Goal: Task Accomplishment & Management: Use online tool/utility

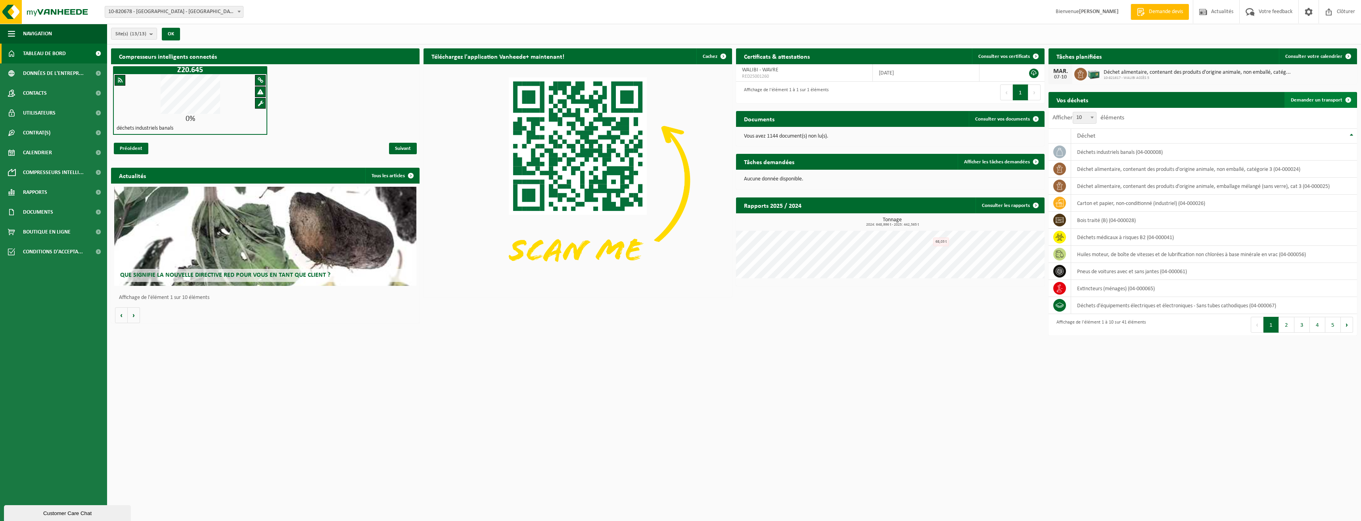
click at [1326, 99] on span "Demander un transport" at bounding box center [1317, 100] width 52 height 5
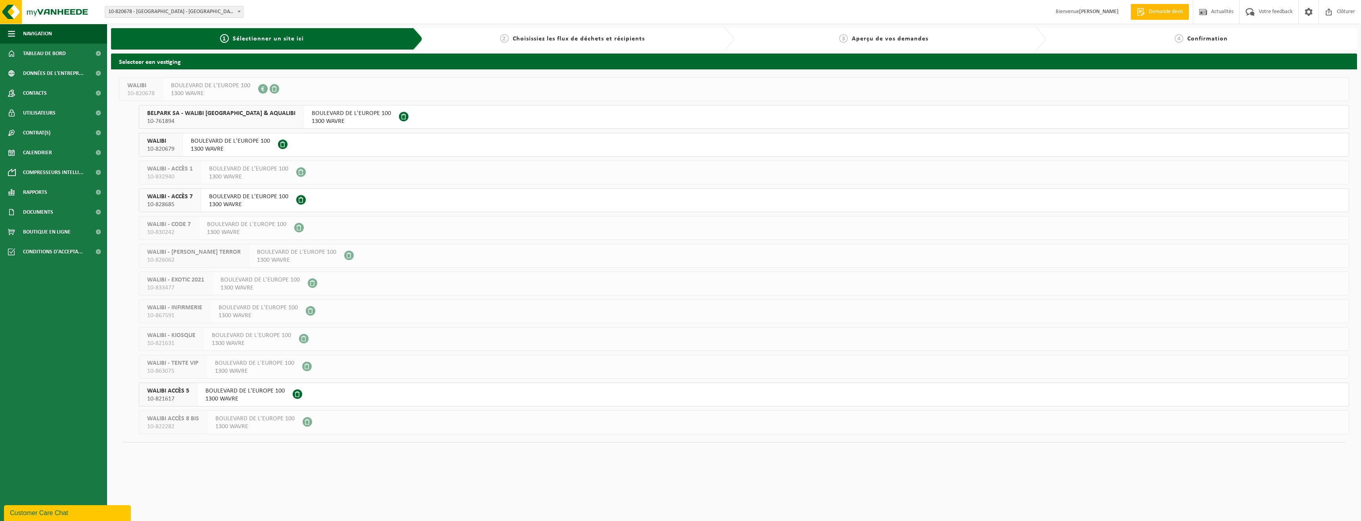
click at [239, 393] on span "BOULEVARD DE L'EUROPE 100" at bounding box center [244, 391] width 79 height 8
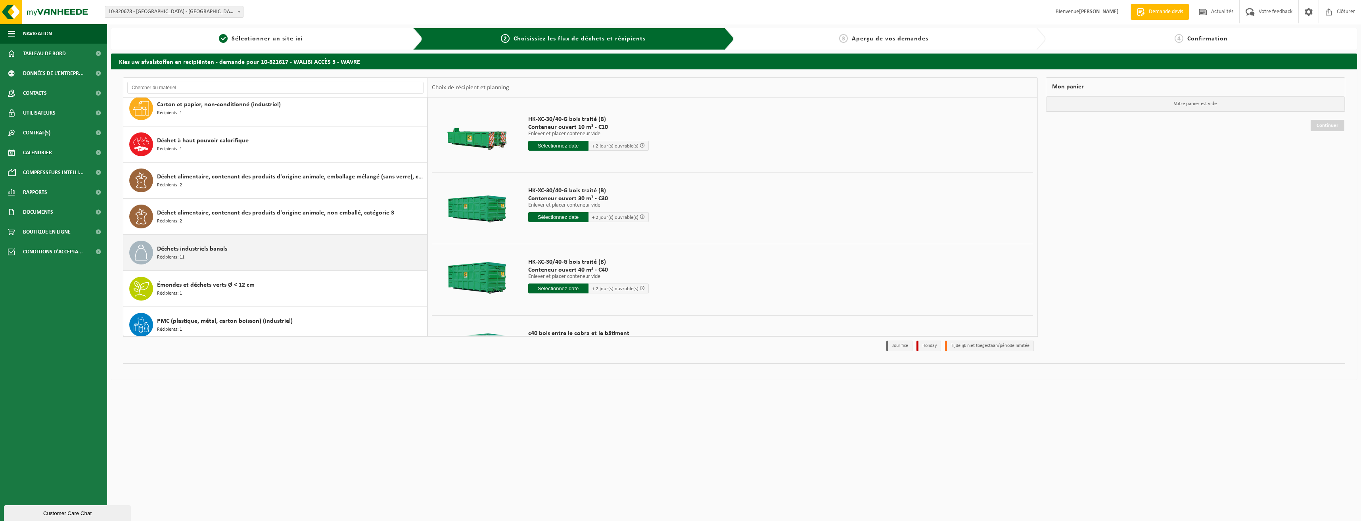
click at [263, 256] on div "Déchets industriels banals Récipients: 11" at bounding box center [291, 253] width 268 height 24
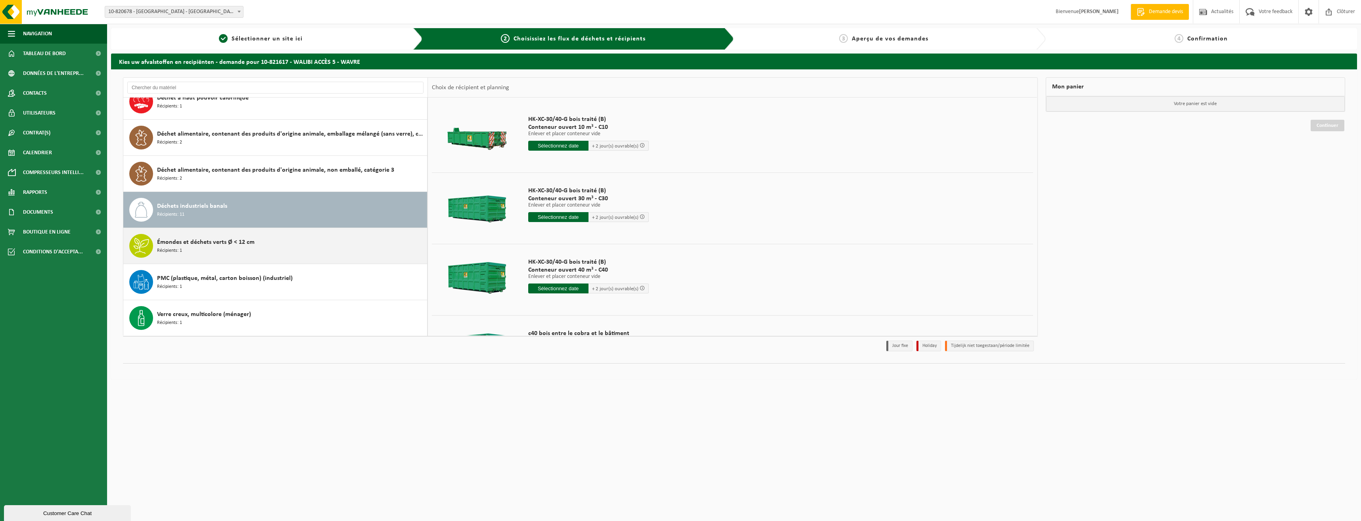
click at [226, 228] on div "Émondes et déchets verts Ø < 12 cm Récipients: 1" at bounding box center [275, 246] width 304 height 36
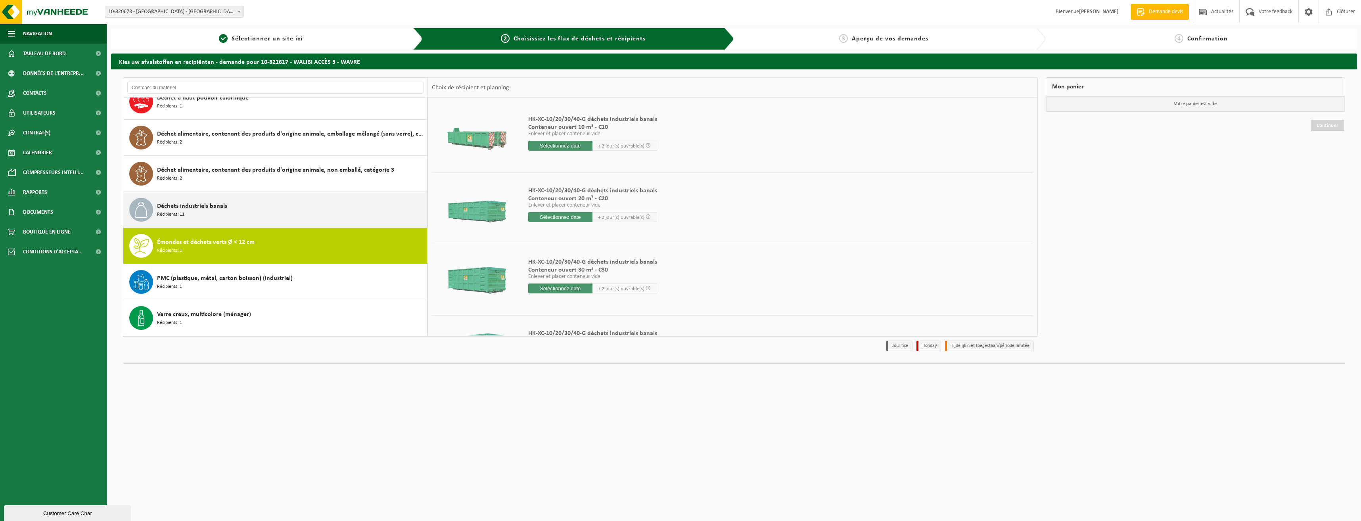
click at [223, 203] on span "Déchets industriels banals" at bounding box center [192, 206] width 70 height 10
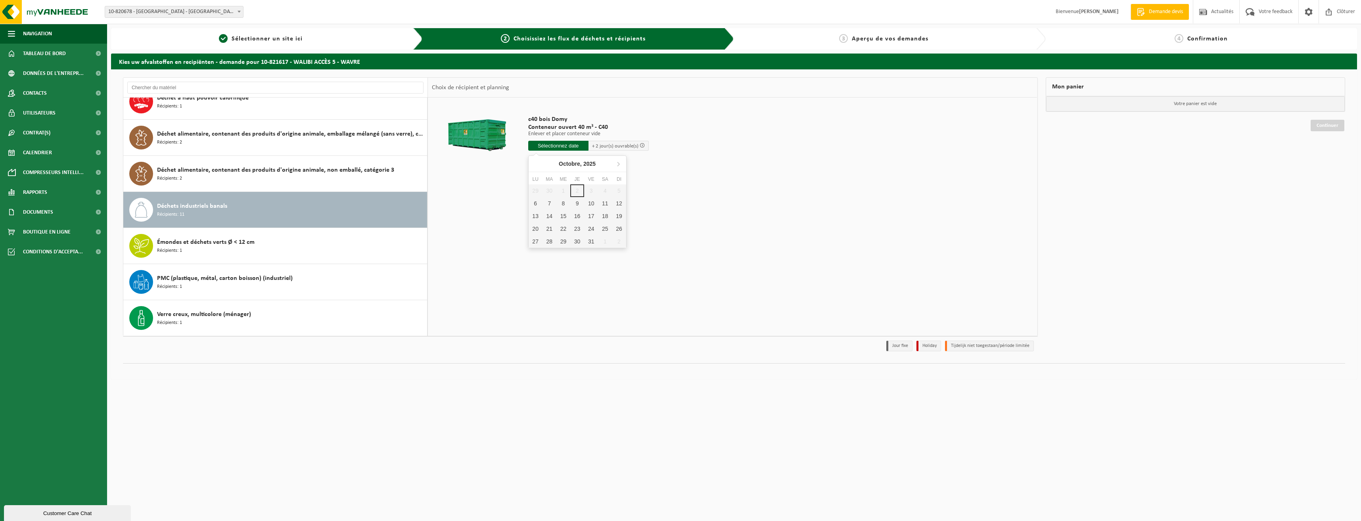
click at [556, 144] on input "text" at bounding box center [558, 146] width 60 height 10
click at [537, 203] on div "6" at bounding box center [536, 203] width 14 height 13
type input "à partir de 2025-10-06"
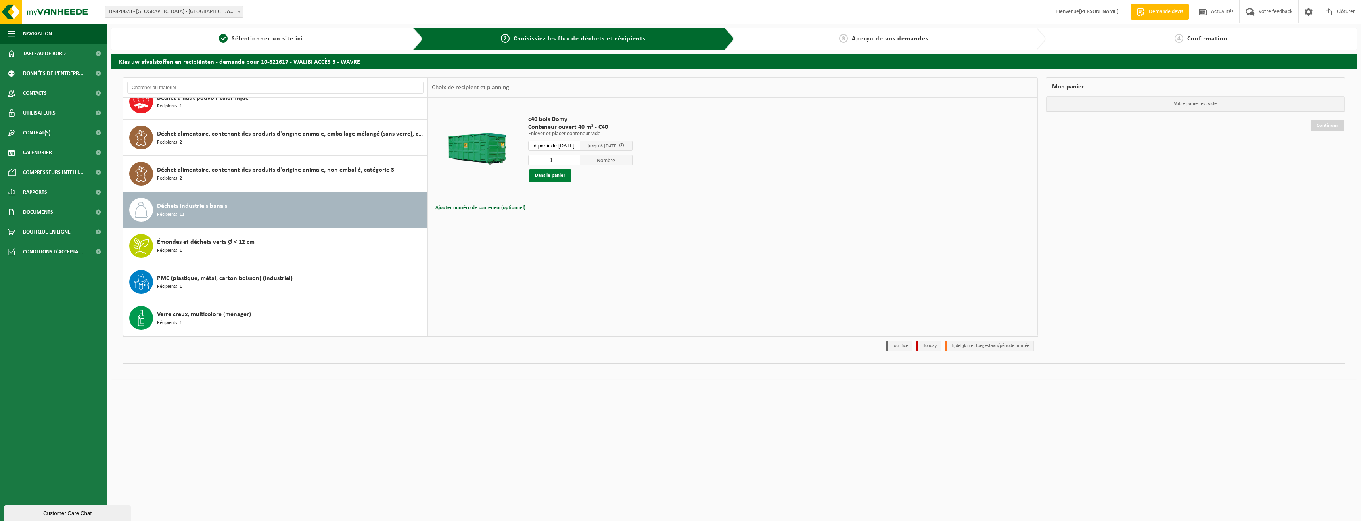
click at [549, 177] on button "Dans le panier" at bounding box center [550, 175] width 42 height 13
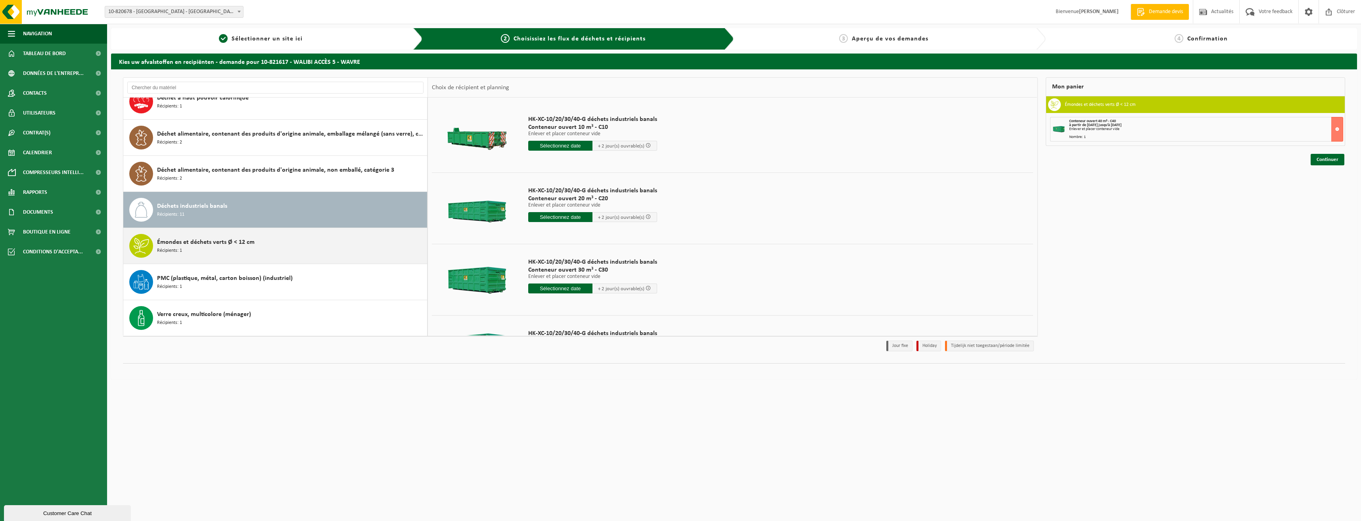
click at [216, 248] on div "Émondes et déchets verts Ø < 12 cm Récipients: 1" at bounding box center [291, 246] width 268 height 24
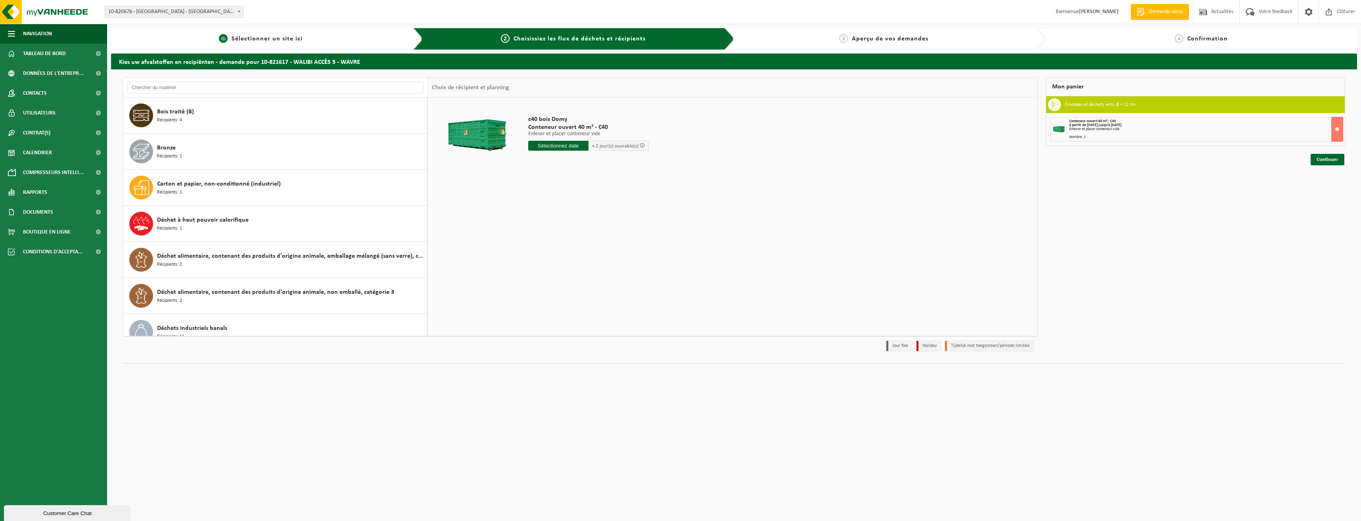
click at [274, 39] on span "Sélectionner un site ici" at bounding box center [267, 39] width 71 height 6
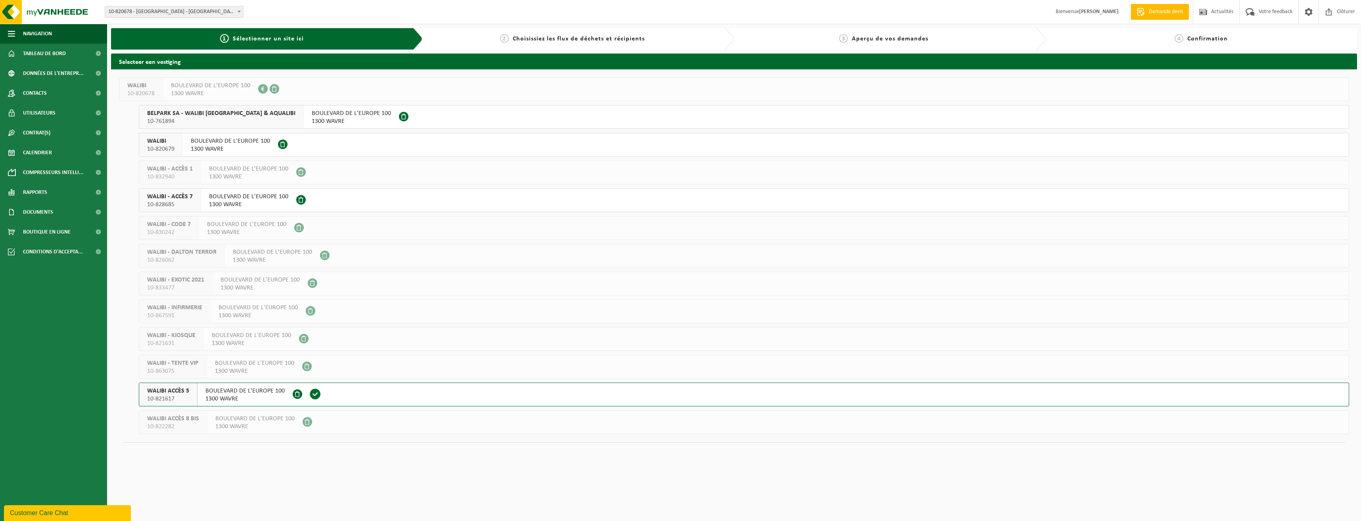
click at [536, 40] on span "Choisissiez les flux de déchets et récipients" at bounding box center [579, 39] width 132 height 6
click at [557, 46] on div "2 Choisissiez les flux de déchets et récipients" at bounding box center [579, 38] width 312 height 21
click at [253, 395] on span "1300 WAVRE" at bounding box center [244, 399] width 79 height 8
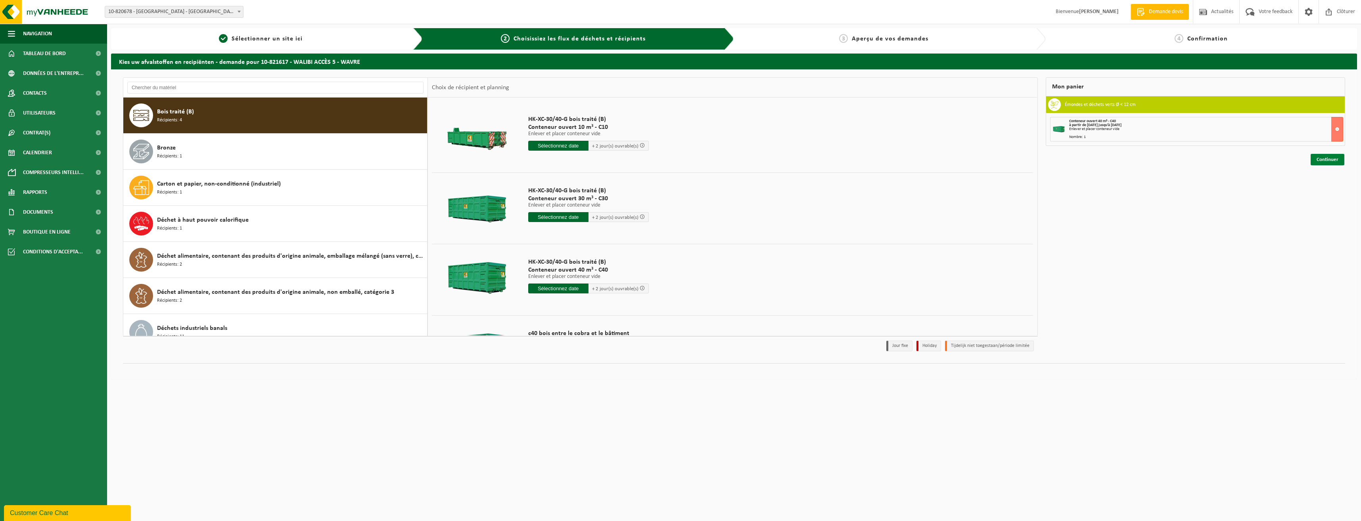
click at [1327, 162] on link "Continuer" at bounding box center [1328, 160] width 34 height 12
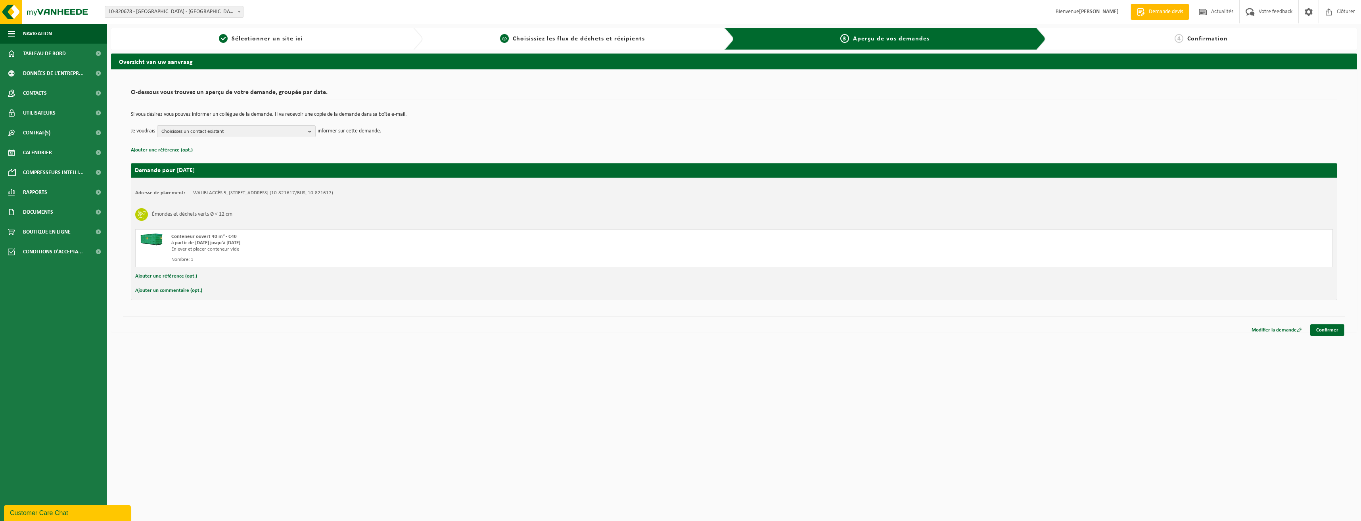
click at [603, 43] on link "2 Choisissiez les flux de déchets et récipients" at bounding box center [573, 39] width 292 height 10
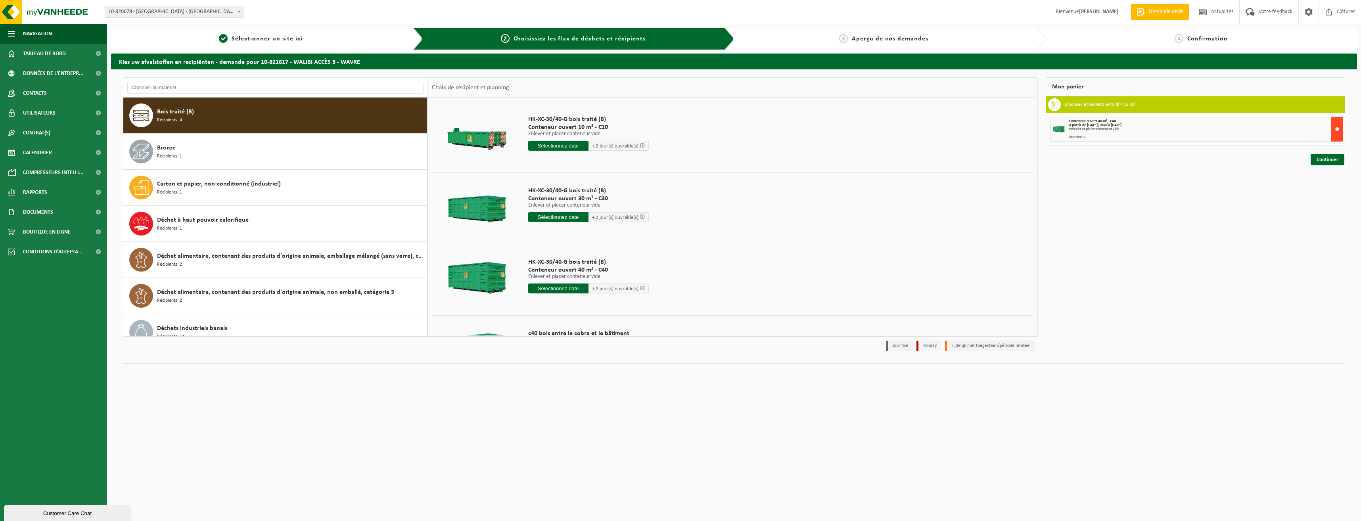
click at [1336, 123] on button at bounding box center [1337, 129] width 12 height 25
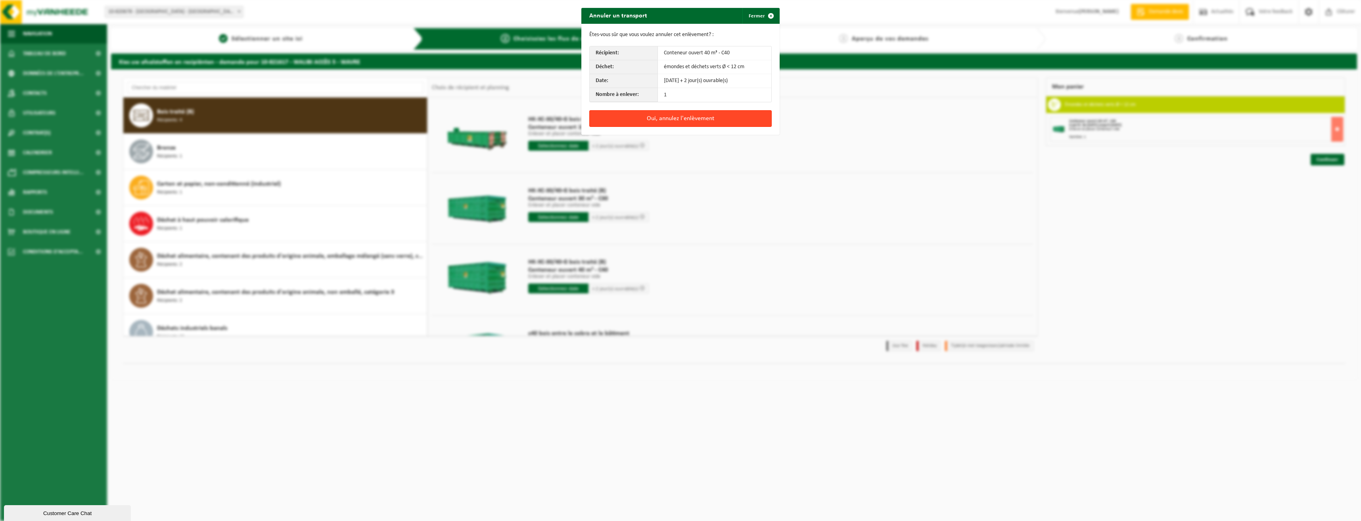
click at [688, 115] on button "Oui, annulez l'enlèvement" at bounding box center [680, 118] width 182 height 17
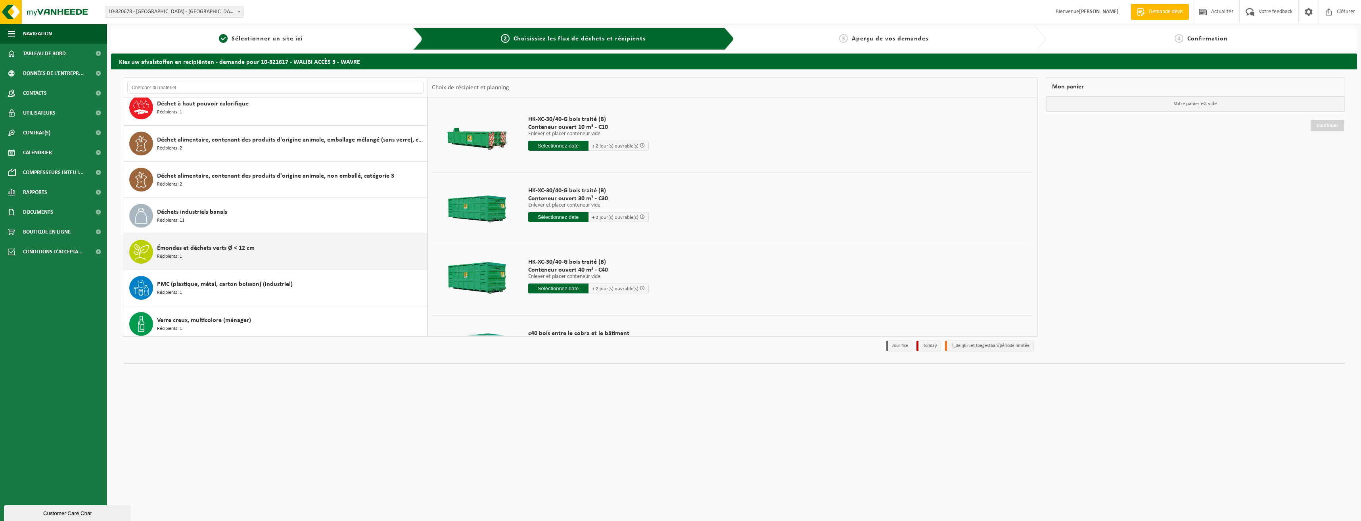
scroll to position [122, 0]
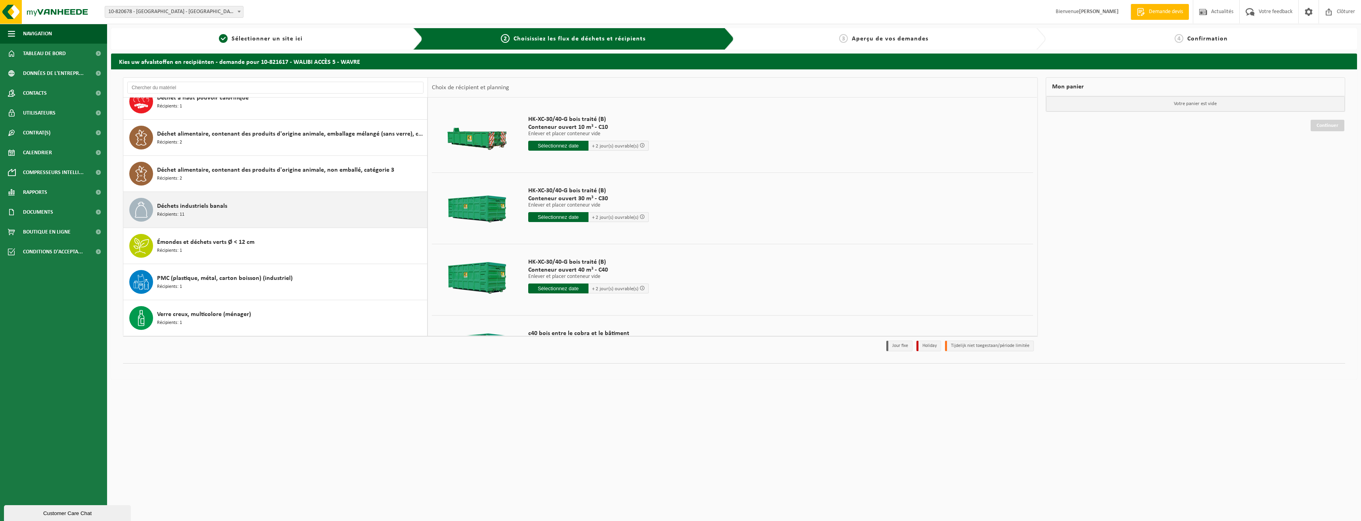
click at [234, 216] on div "Déchets industriels banals Récipients: 11" at bounding box center [291, 210] width 268 height 24
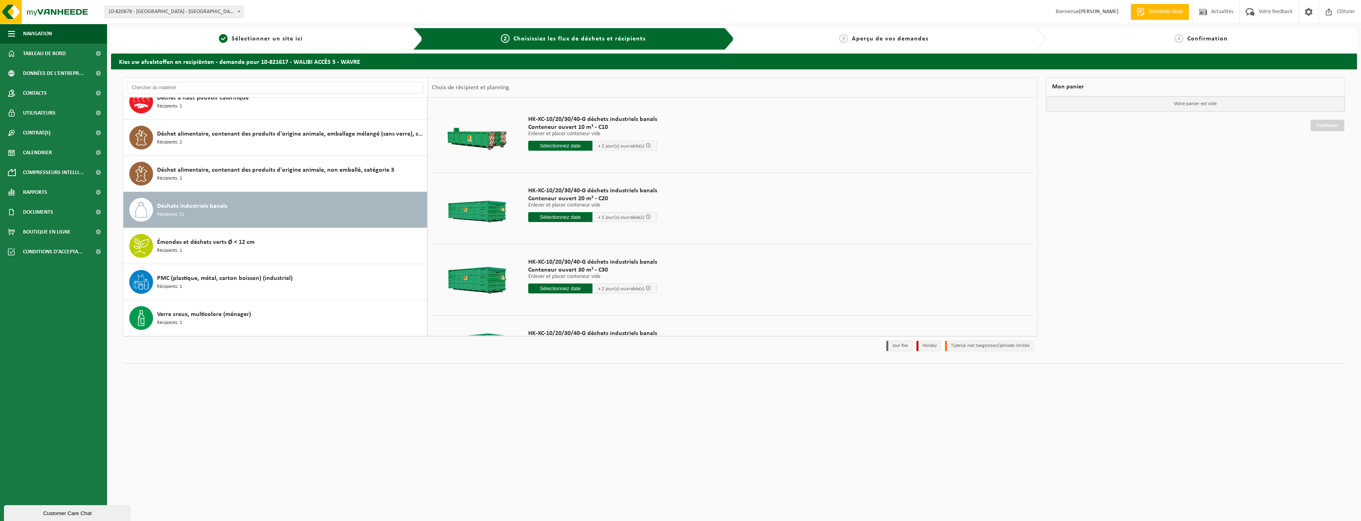
scroll to position [159, 0]
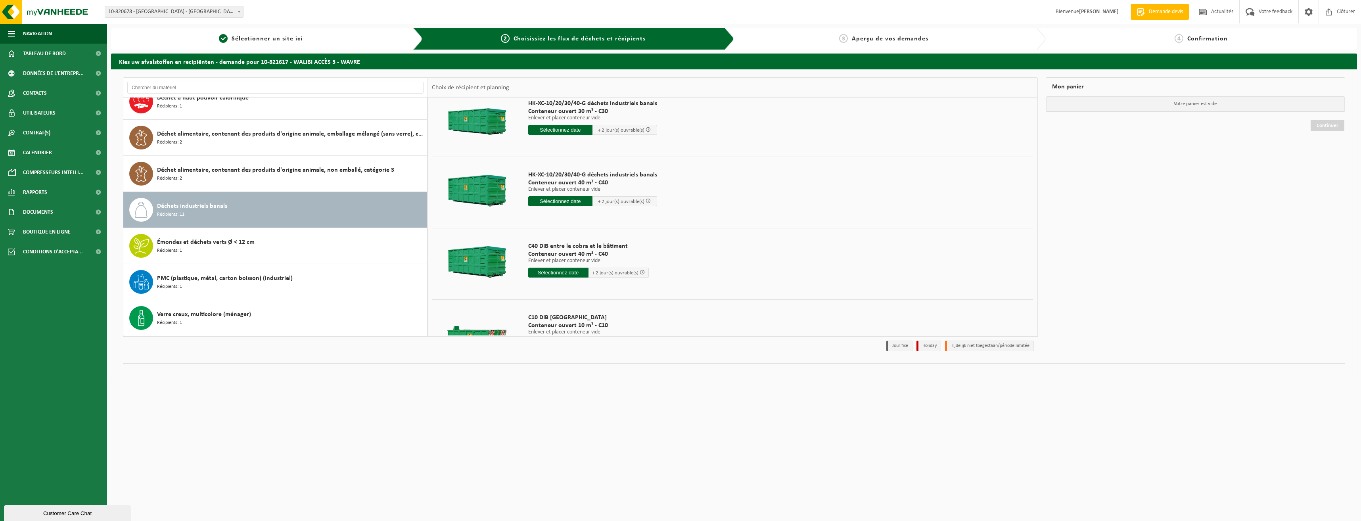
click at [573, 200] on input "text" at bounding box center [560, 201] width 65 height 10
click at [533, 258] on div "6" at bounding box center [534, 259] width 14 height 13
type input "à partir de 2025-10-06"
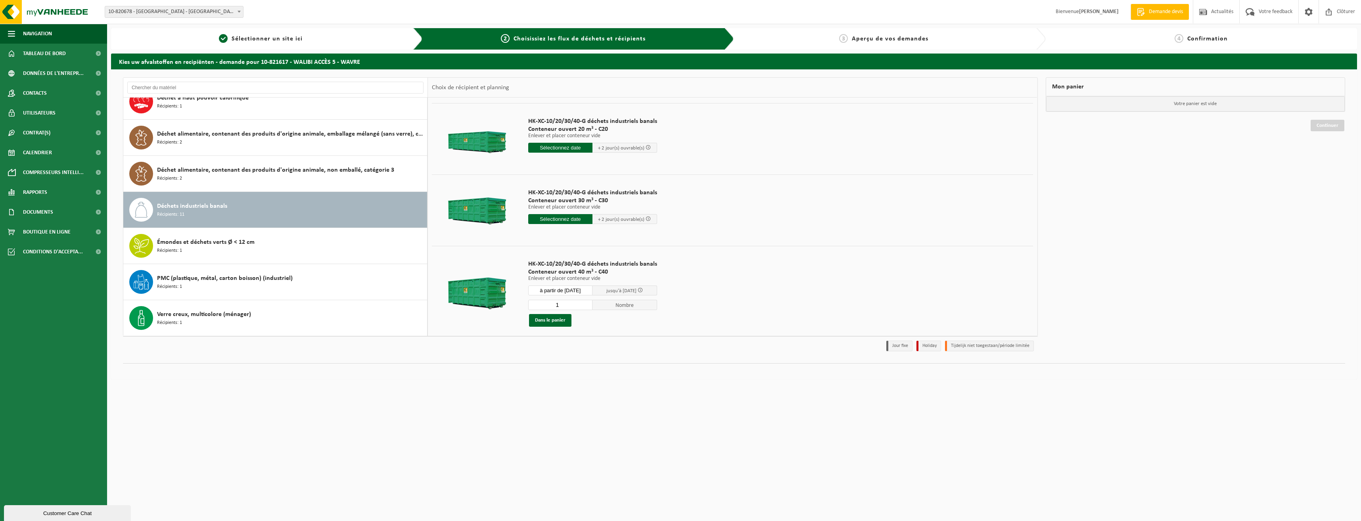
scroll to position [94, 0]
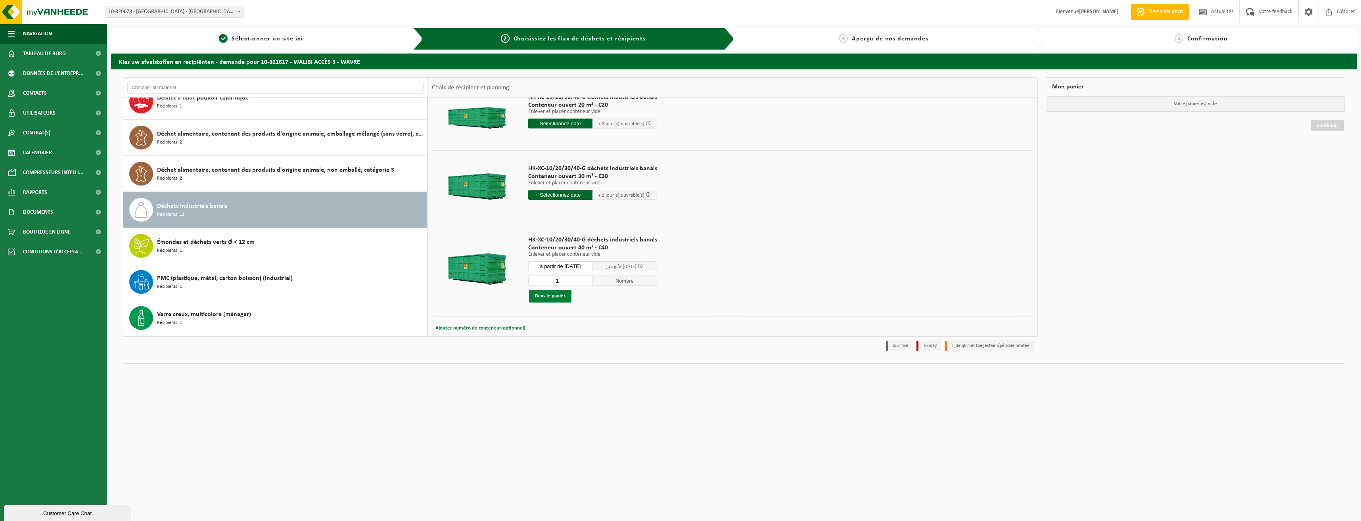
click at [539, 298] on button "Dans le panier" at bounding box center [550, 296] width 42 height 13
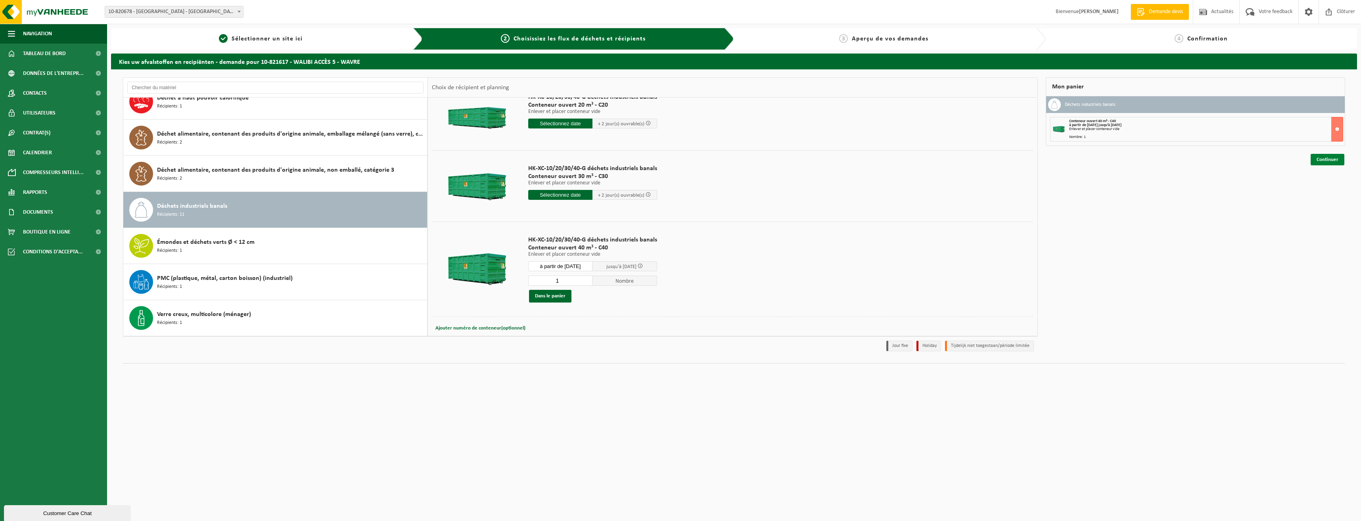
click at [1330, 158] on link "Continuer" at bounding box center [1328, 160] width 34 height 12
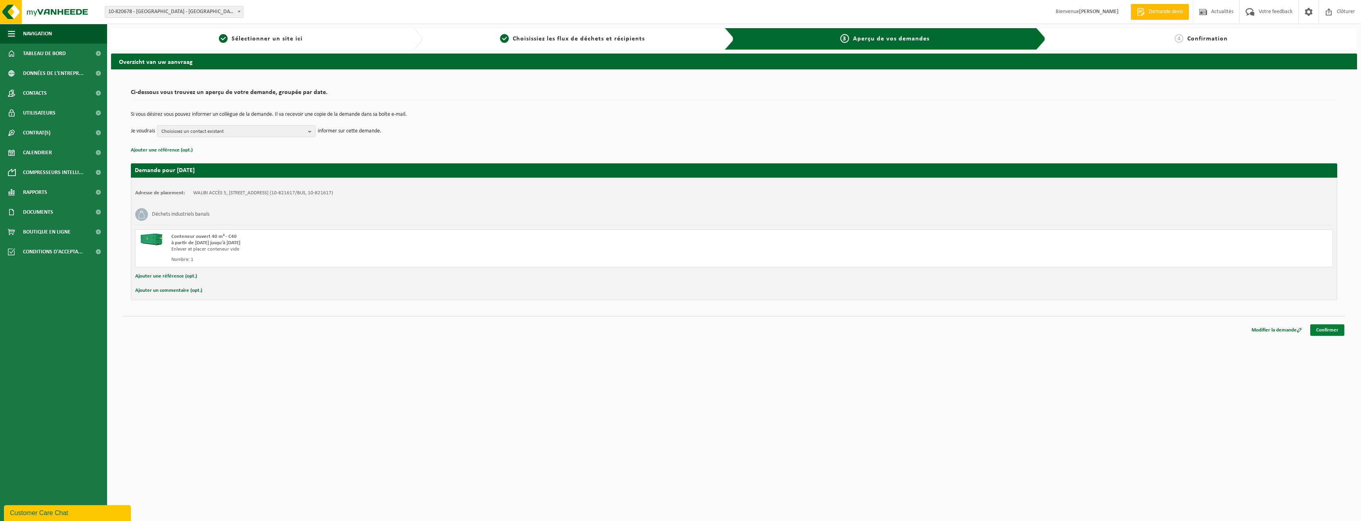
click at [1335, 331] on link "Confirmer" at bounding box center [1327, 330] width 34 height 12
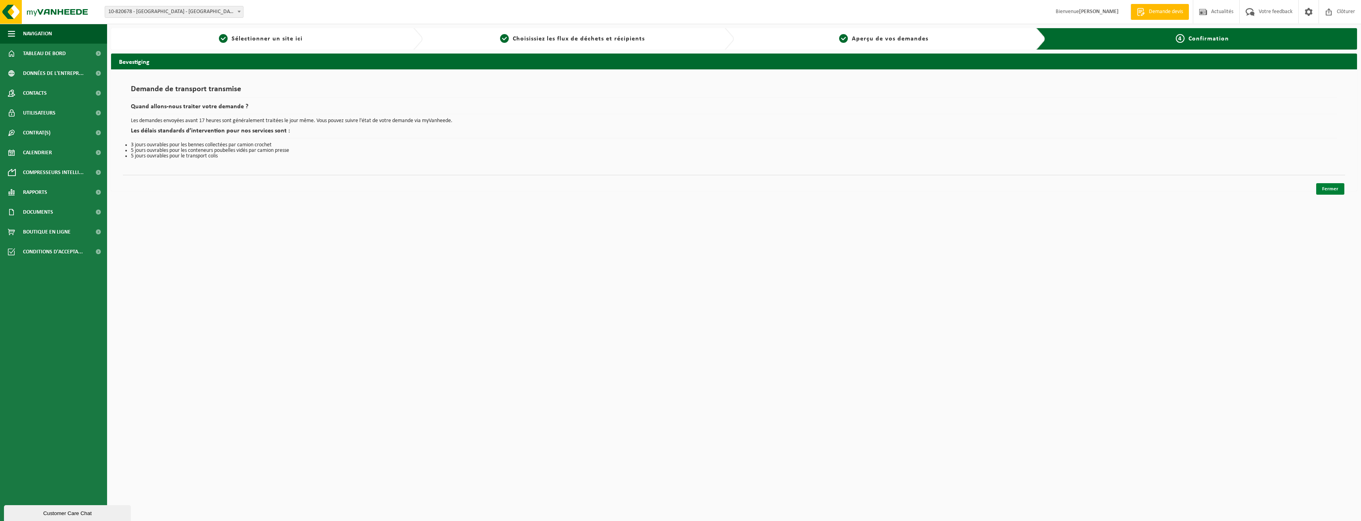
click at [1334, 185] on link "Fermer" at bounding box center [1330, 189] width 28 height 12
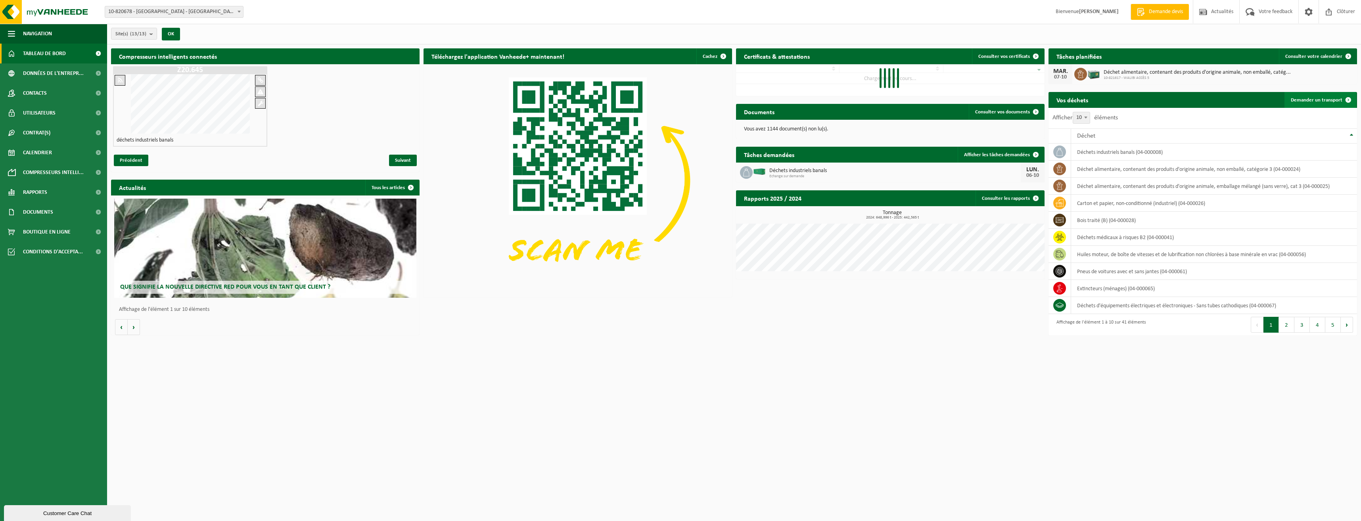
click at [1324, 100] on span "Demander un transport" at bounding box center [1317, 100] width 52 height 5
click at [1320, 102] on span "Demander un transport" at bounding box center [1317, 100] width 52 height 5
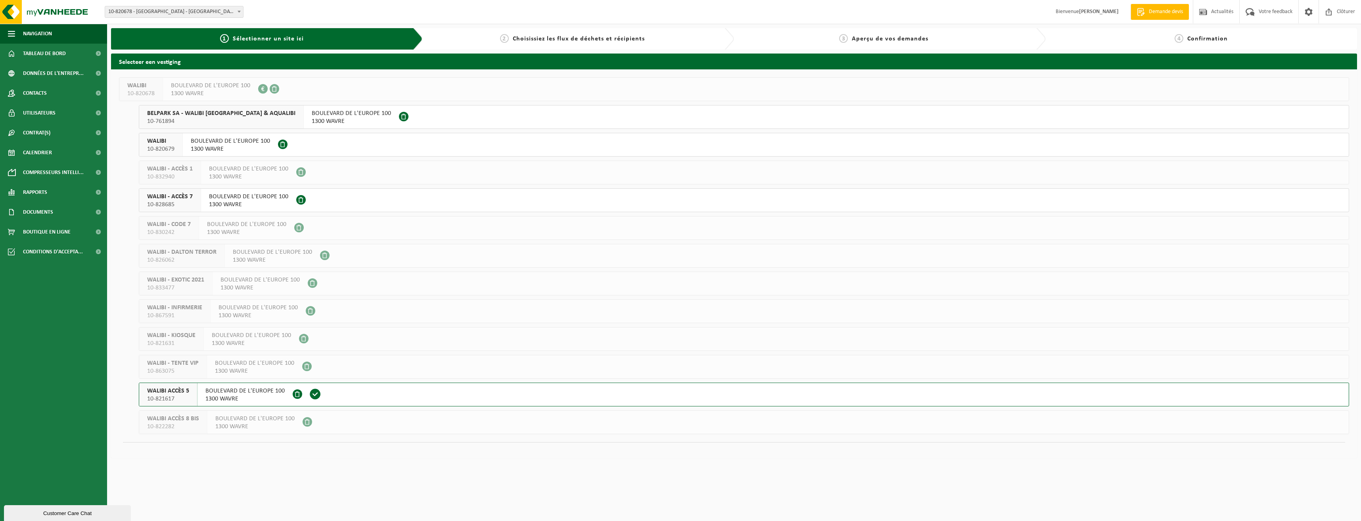
click at [284, 197] on span "BOULEVARD DE L'EUROPE 100" at bounding box center [248, 197] width 79 height 8
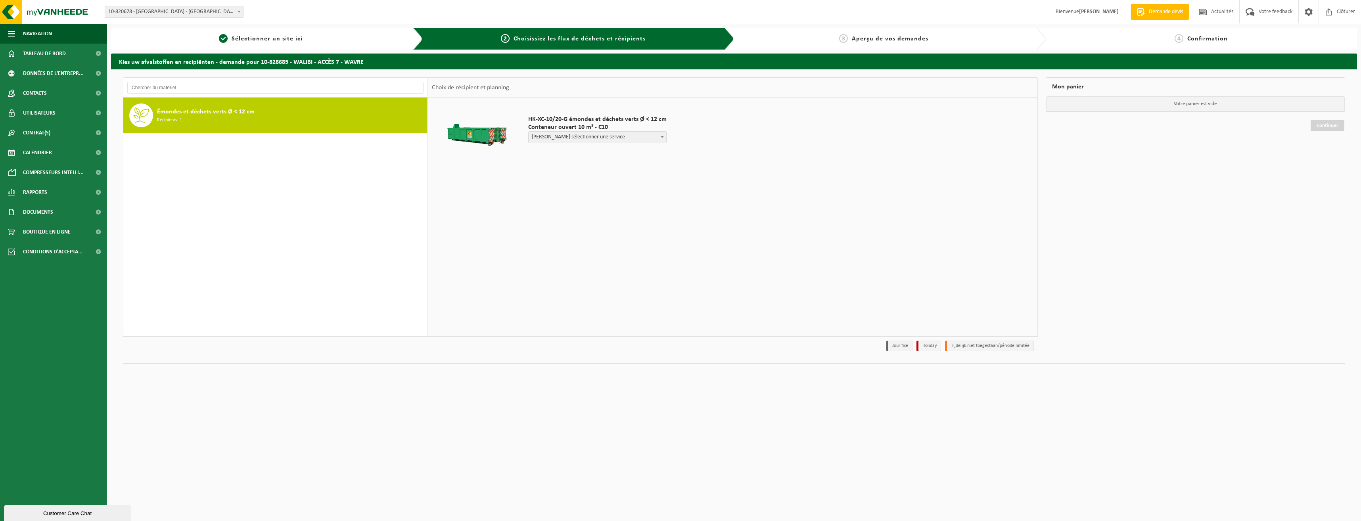
click at [276, 108] on div "Émondes et déchets verts Ø < 12 cm Récipients: 1" at bounding box center [291, 116] width 268 height 24
click at [610, 132] on span "[PERSON_NAME] sélectionner une service" at bounding box center [598, 137] width 138 height 11
click at [613, 136] on span "[PERSON_NAME] sélectionner une service" at bounding box center [598, 137] width 138 height 11
select select "P2PL-VEL-042562_HK-XC-10-GN-00_04-000146_46"
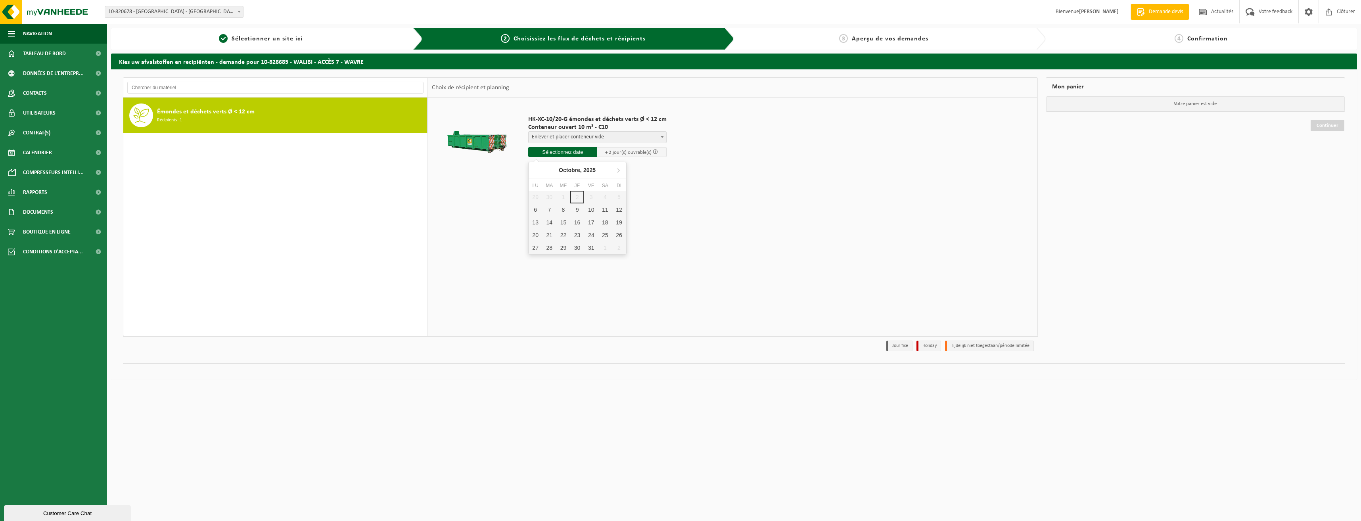
click at [567, 154] on input "text" at bounding box center [562, 152] width 69 height 10
click at [539, 210] on div "6" at bounding box center [536, 209] width 14 height 13
type input "à partir de [DATE]"
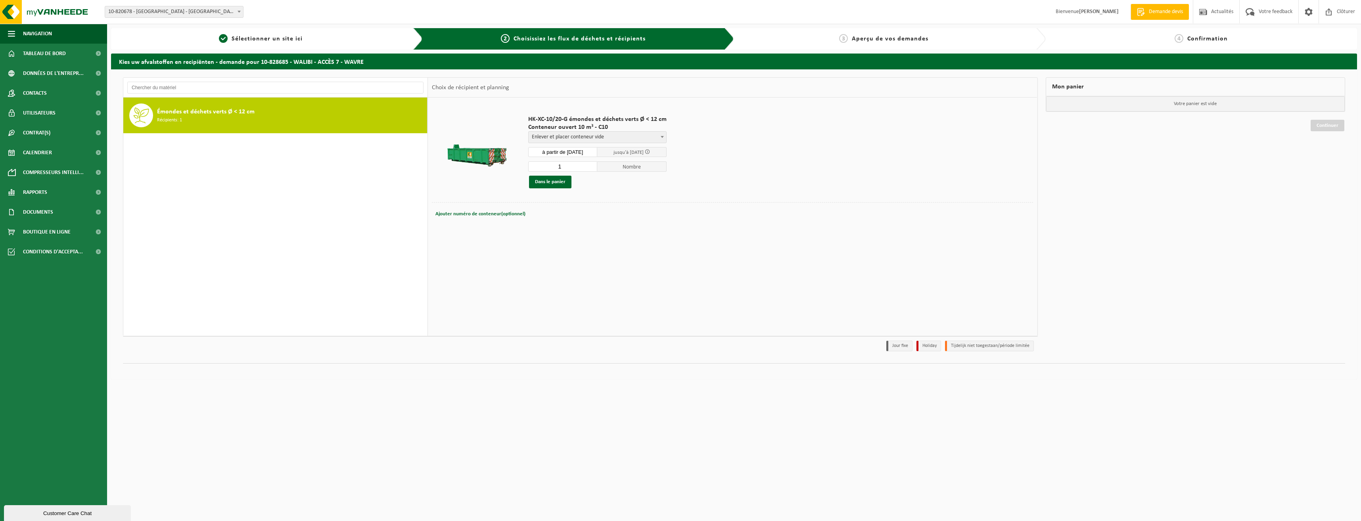
click at [854, 275] on div "HK-XC-10/20-G émondes et déchets verts Ø < 12 cm Conteneur ouvert 10 m³ - C10 […" at bounding box center [732, 217] width 609 height 238
click at [567, 181] on button "Dans le panier" at bounding box center [550, 182] width 42 height 13
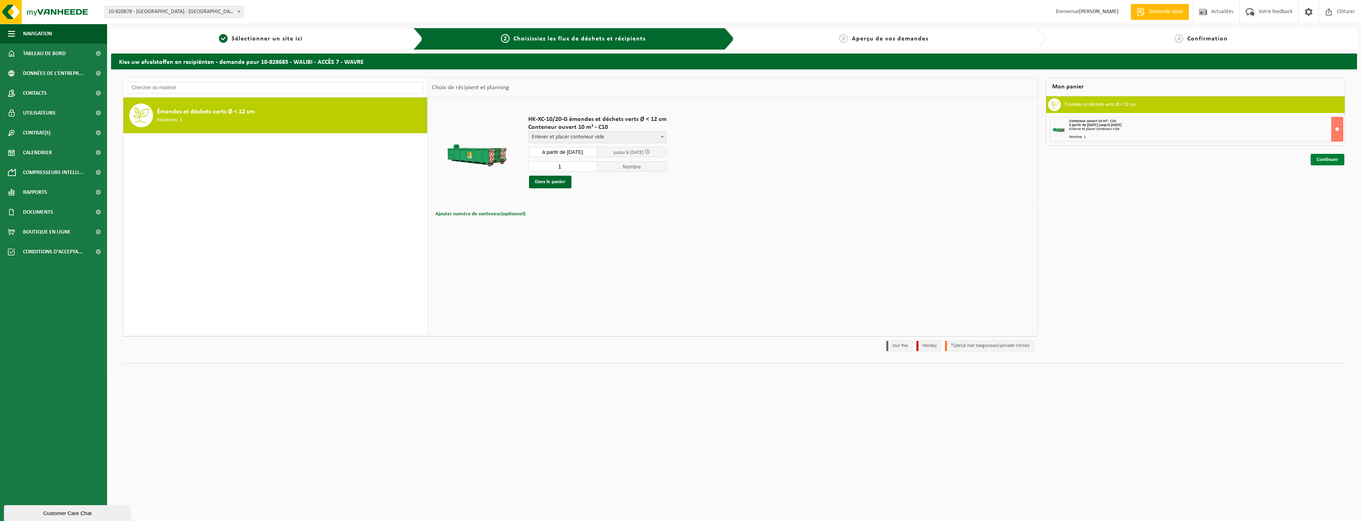
click at [1323, 159] on link "Continuer" at bounding box center [1328, 160] width 34 height 12
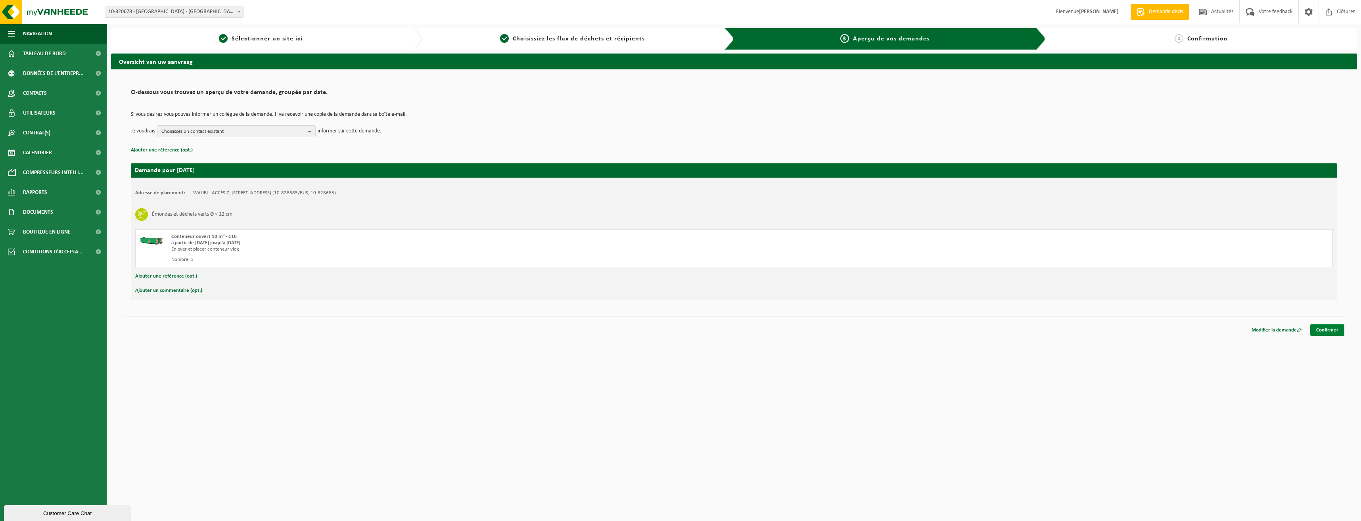
click at [1338, 327] on link "Confirmer" at bounding box center [1327, 330] width 34 height 12
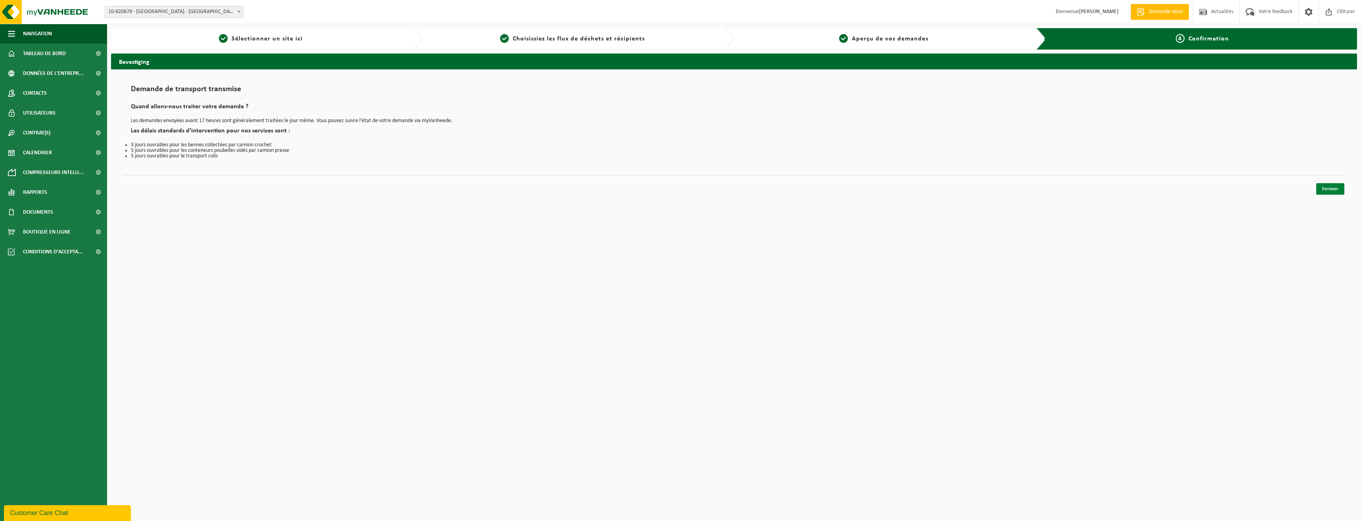
click at [1330, 193] on link "Fermer" at bounding box center [1330, 189] width 28 height 12
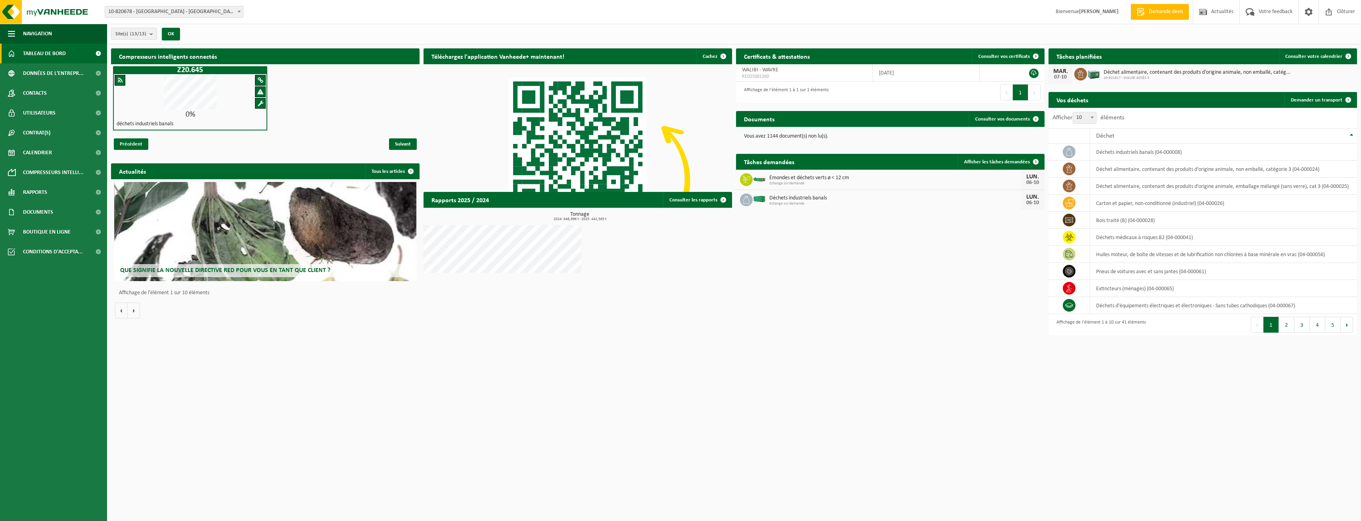
click at [719, 267] on div at bounding box center [578, 249] width 309 height 48
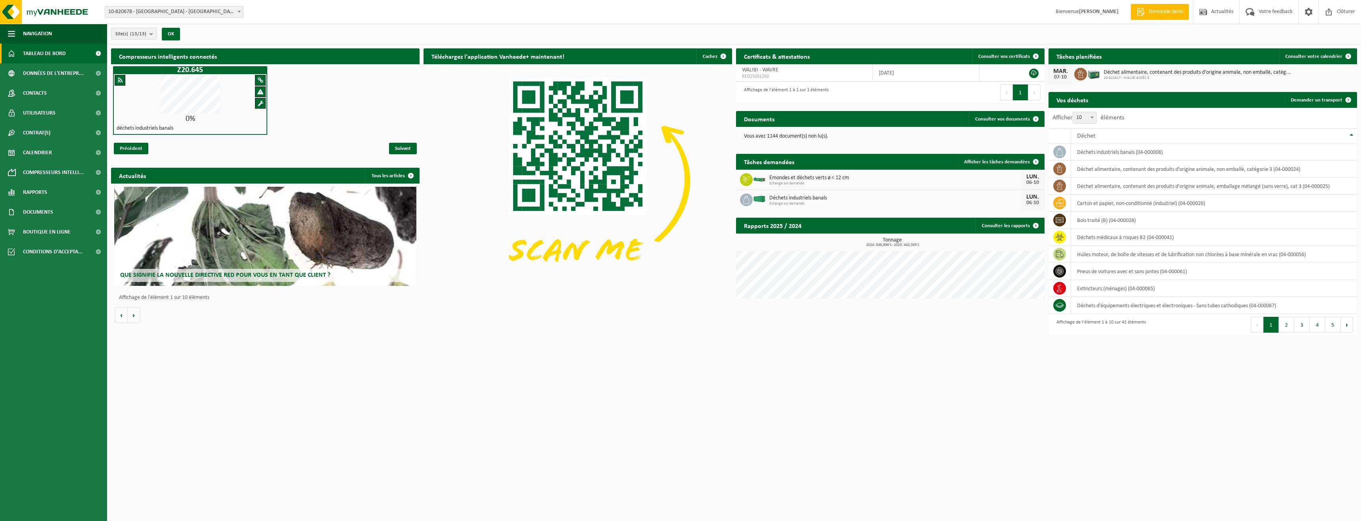
click at [957, 432] on html "Site: 10-820678 - [GEOGRAPHIC_DATA] - [GEOGRAPHIC_DATA] 10-761894 - [GEOGRAPHIC…" at bounding box center [680, 260] width 1361 height 521
